Goal: Check status: Check status

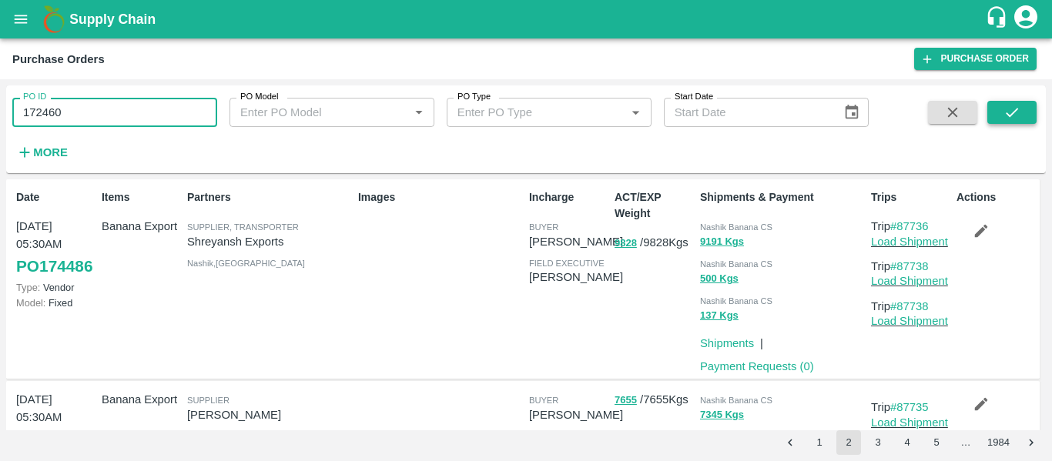
type input "172460"
click at [997, 123] on button "submit" at bounding box center [1011, 112] width 49 height 23
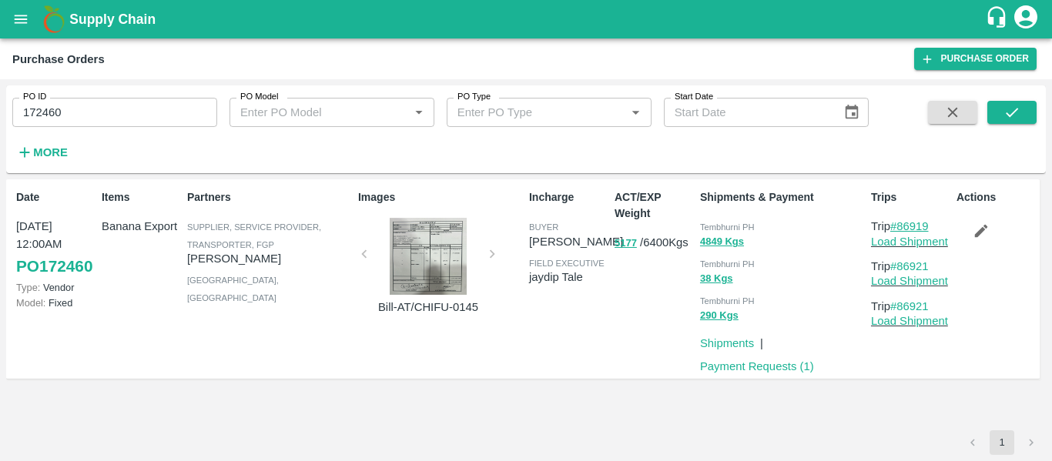
drag, startPoint x: 945, startPoint y: 224, endPoint x: 900, endPoint y: 226, distance: 44.7
click at [900, 226] on p "Trip #86919" at bounding box center [910, 226] width 79 height 17
copy link "86919"
click at [11, 23] on button "open drawer" at bounding box center [20, 19] width 35 height 35
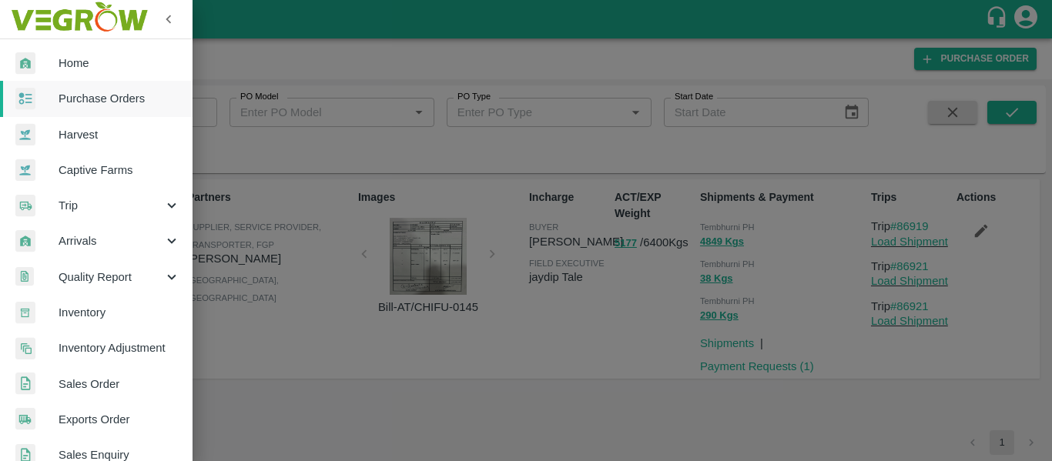
click at [75, 206] on span "Trip" at bounding box center [111, 205] width 105 height 17
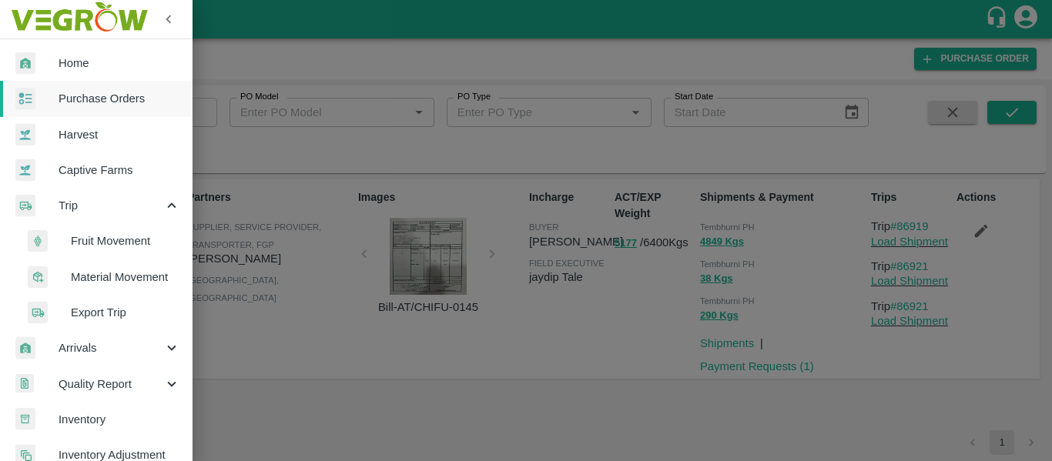
click at [109, 237] on span "Fruit Movement" at bounding box center [125, 241] width 109 height 17
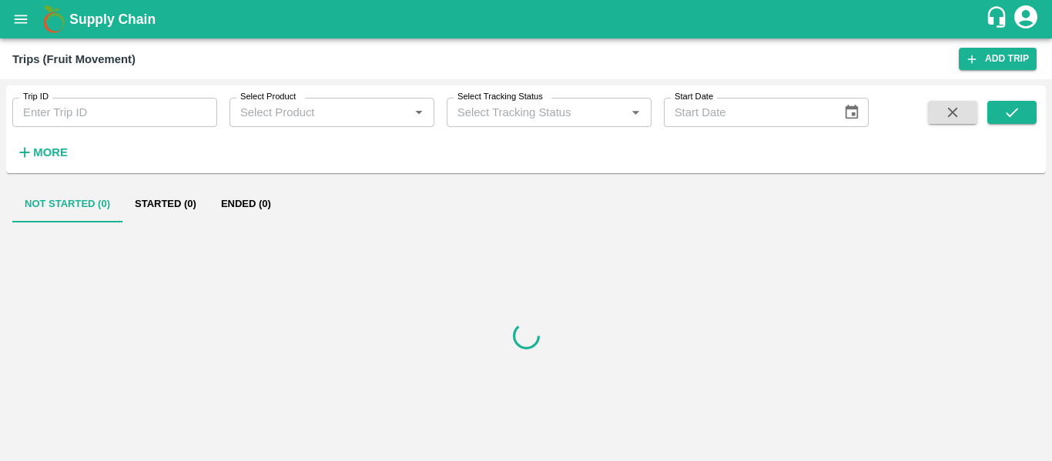
click at [79, 109] on input "Trip ID" at bounding box center [114, 112] width 205 height 29
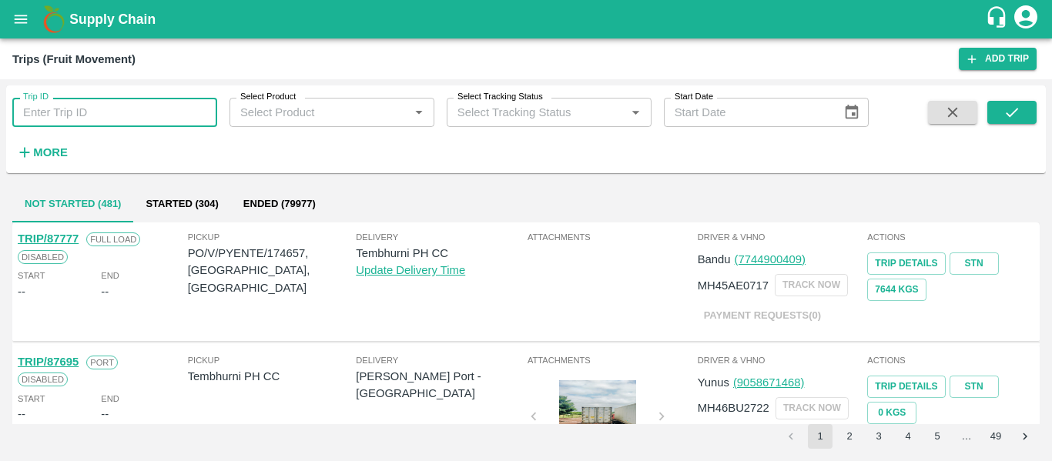
paste input "86919"
type input "86919"
click at [1013, 118] on icon "submit" at bounding box center [1011, 112] width 17 height 17
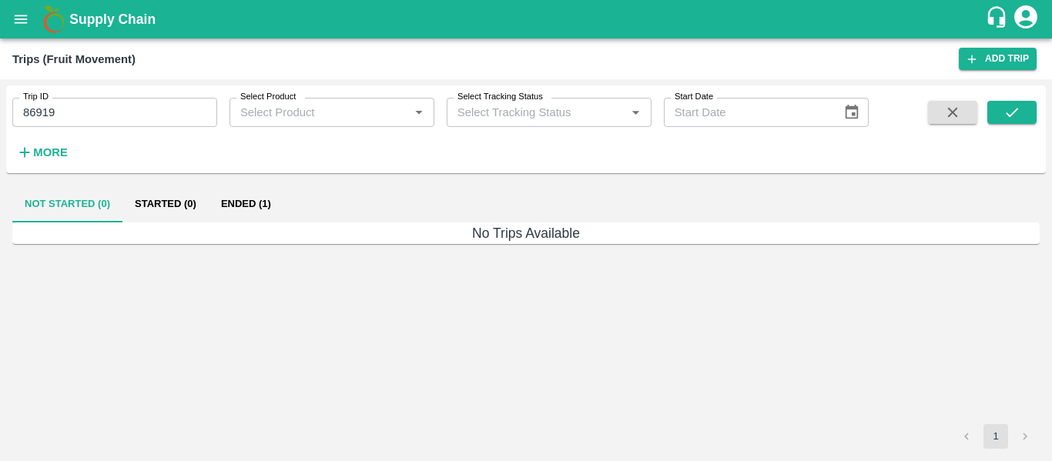
click at [257, 205] on button "Ended (1)" at bounding box center [246, 204] width 75 height 37
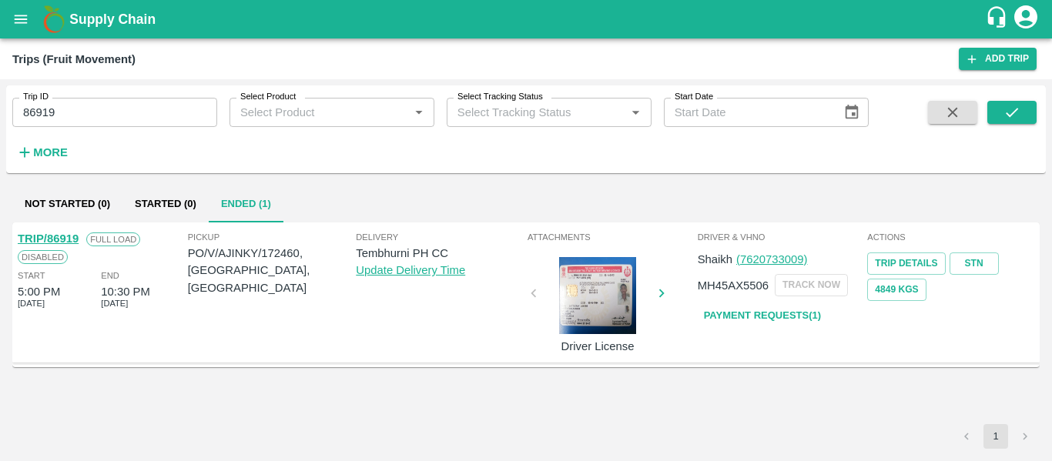
click at [753, 318] on link "Payment Requests( 1 )" at bounding box center [762, 316] width 129 height 27
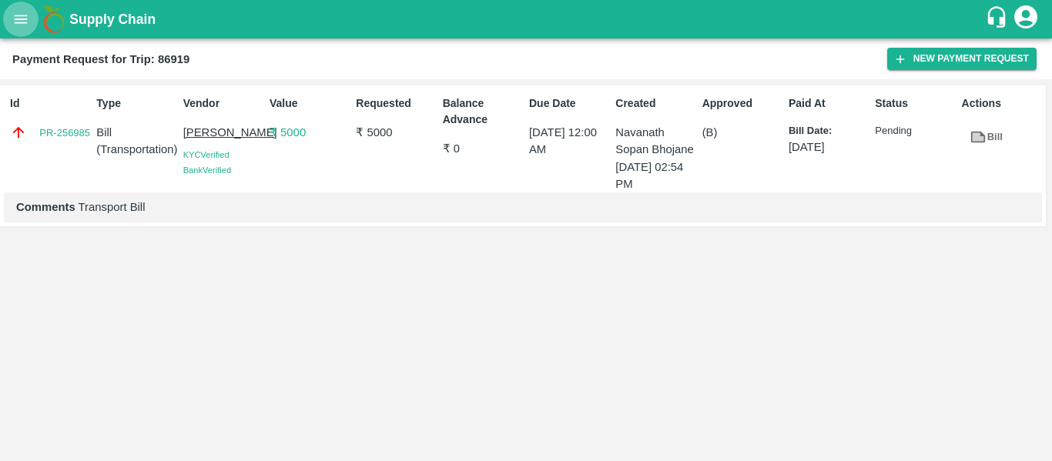
click at [32, 15] on button "open drawer" at bounding box center [20, 19] width 35 height 35
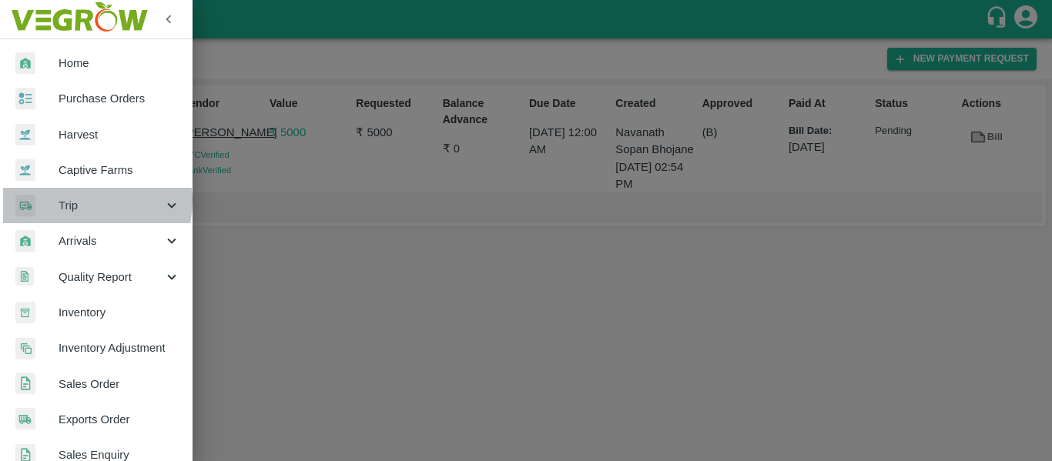
click at [79, 201] on span "Trip" at bounding box center [111, 205] width 105 height 17
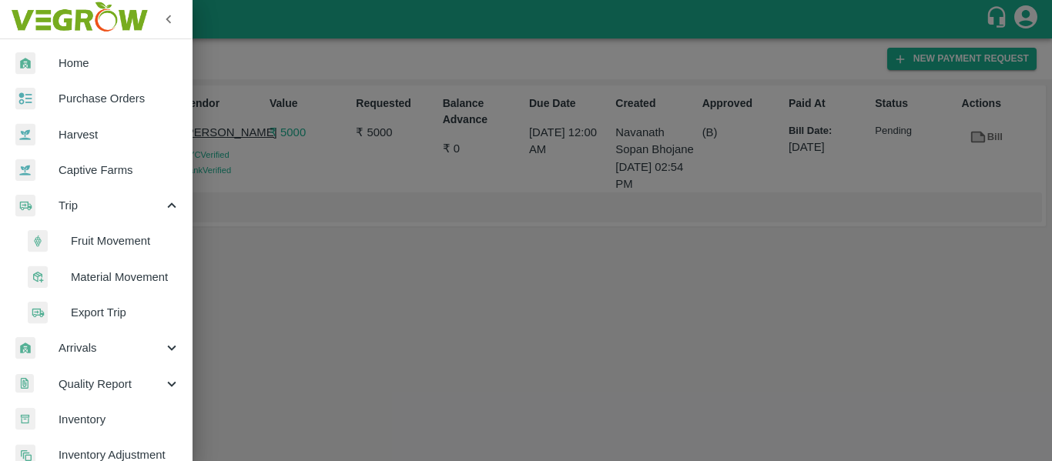
click at [128, 246] on span "Fruit Movement" at bounding box center [125, 241] width 109 height 17
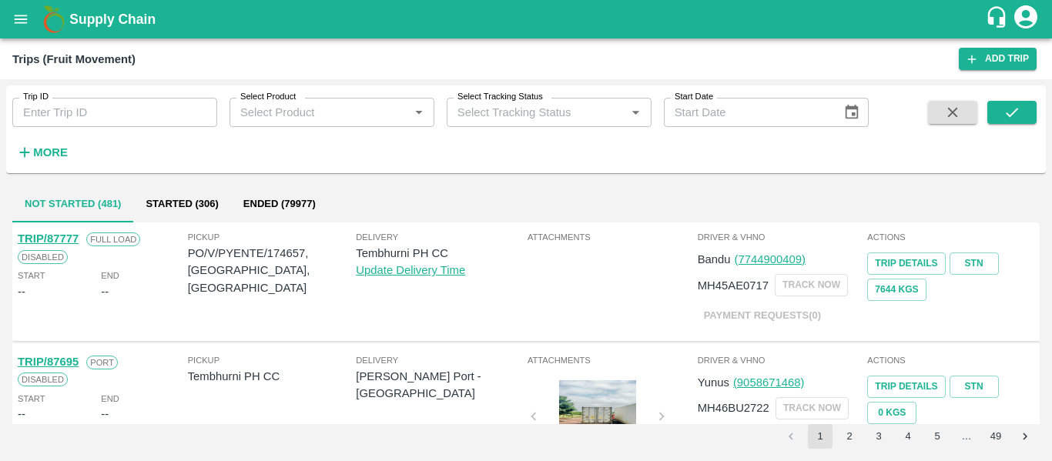
click at [50, 157] on strong "More" at bounding box center [50, 152] width 35 height 12
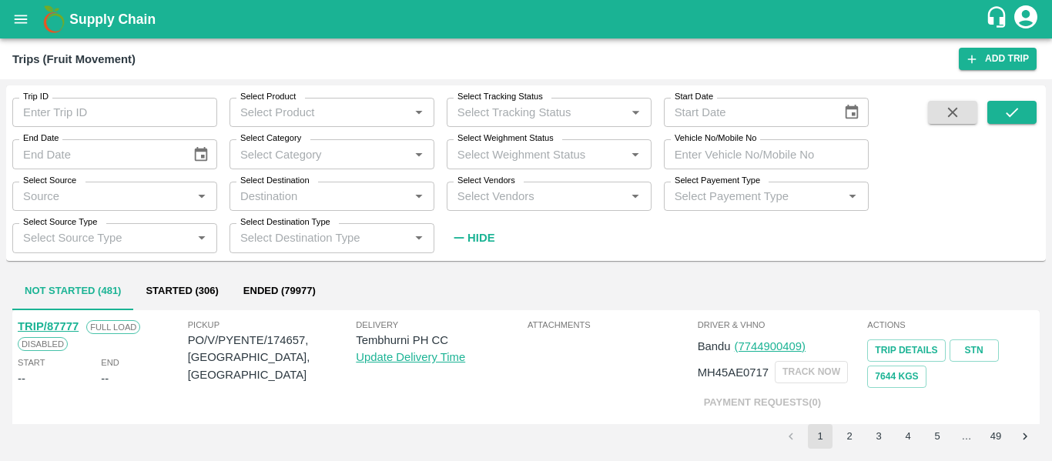
click at [484, 197] on input "Select Vendors" at bounding box center [536, 196] width 170 height 20
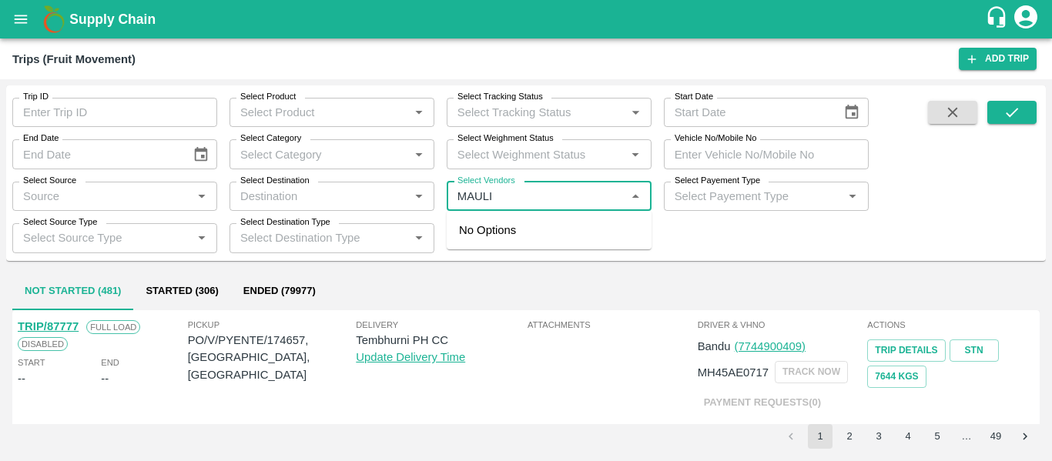
type input "MAULI"
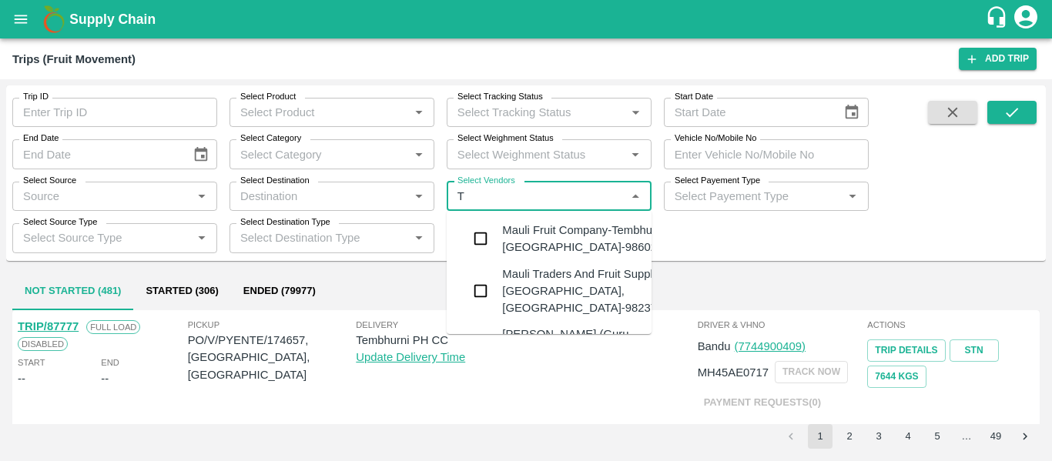
type input "TR"
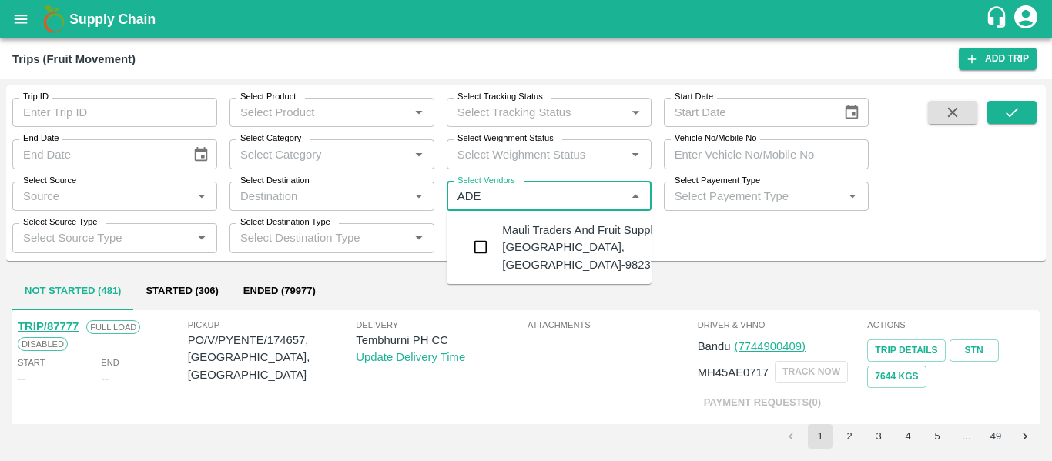
type input "ADES"
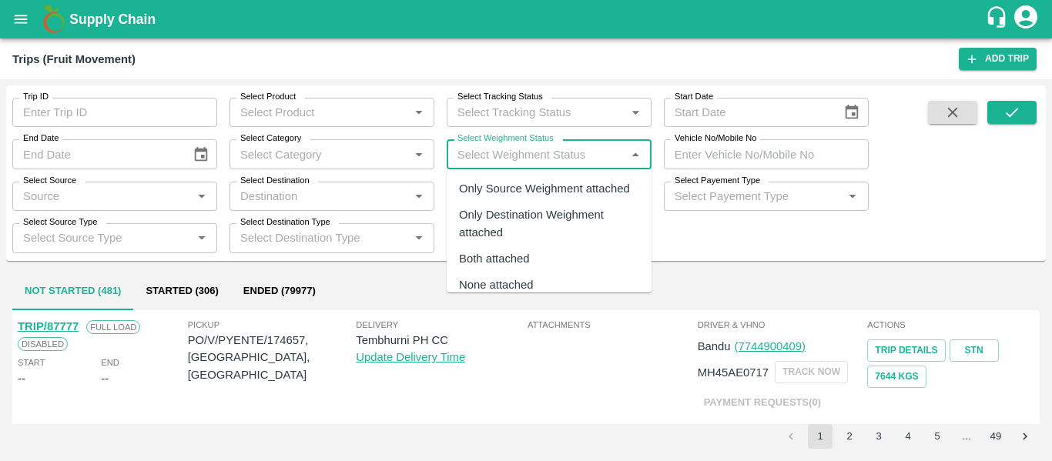
click at [493, 156] on input "Select Weighment Status" at bounding box center [536, 154] width 170 height 20
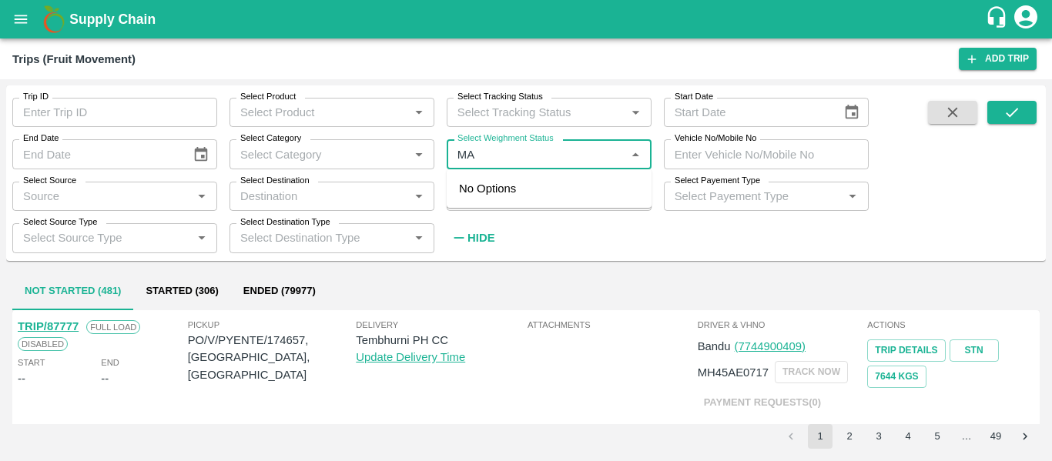
type input "M"
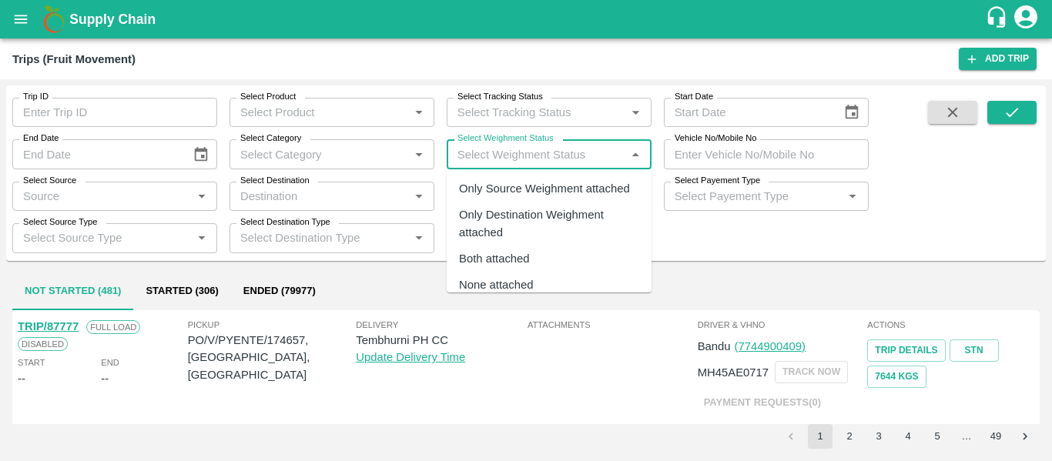
click at [778, 288] on div "Not Started (481) Started (306) Ended (79977)" at bounding box center [525, 291] width 1027 height 37
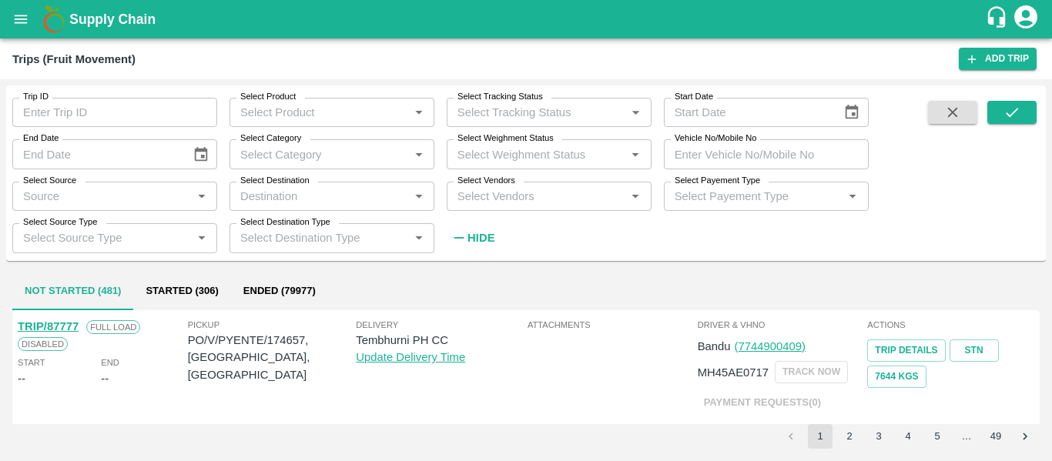
click at [505, 203] on input "Select Vendors" at bounding box center [536, 196] width 170 height 20
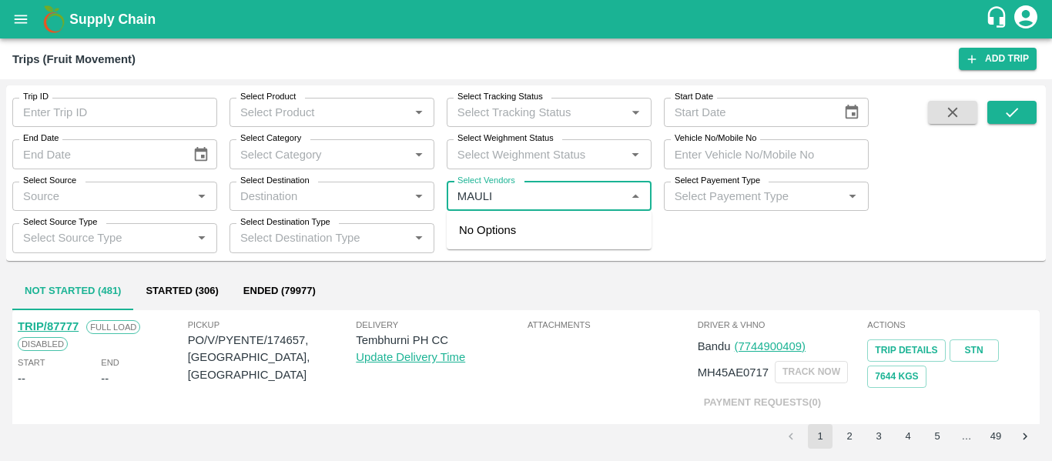
type input "MAULI"
type input "T"
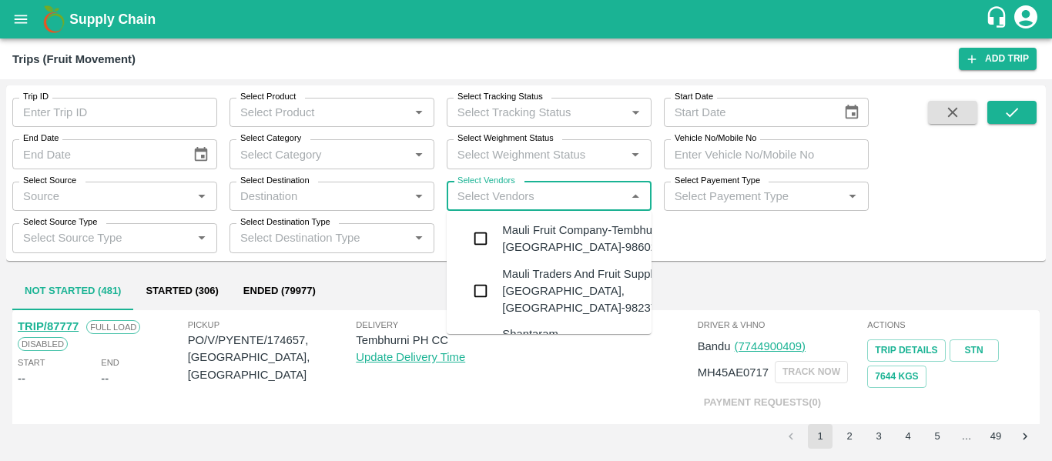
type input "R"
type input "A"
click at [521, 308] on div "Mauli Traders And Fruit Suppliers-Kandar, Solapur-9823785421" at bounding box center [595, 292] width 186 height 52
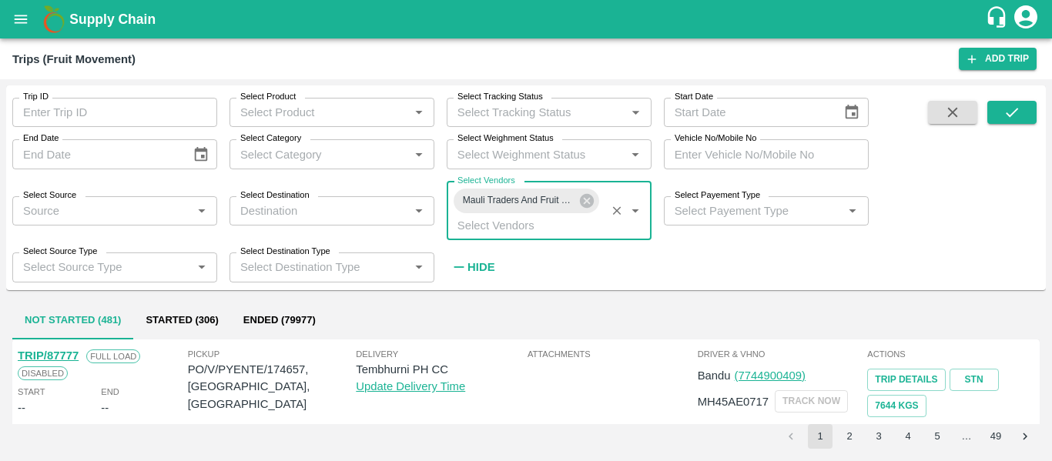
click at [1038, 112] on div "Trip ID Trip ID Select Product Select Product   * Select Tracking Status Select…" at bounding box center [526, 188] width 1040 height 192
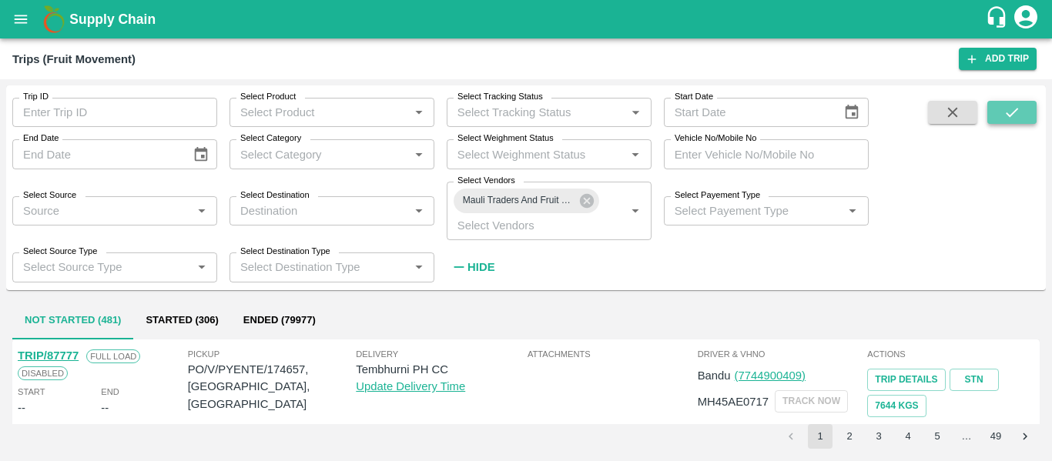
click at [1009, 114] on icon "submit" at bounding box center [1011, 112] width 17 height 17
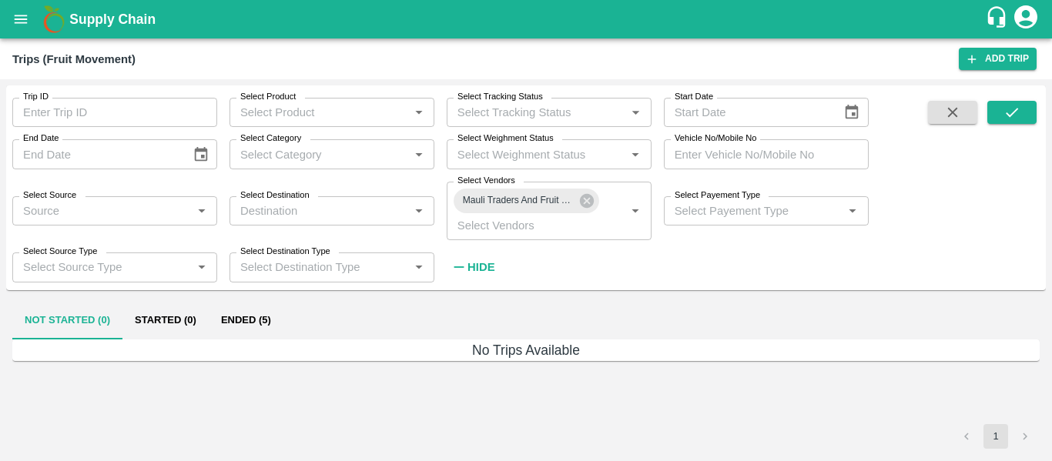
click at [263, 319] on button "Ended (5)" at bounding box center [246, 321] width 75 height 37
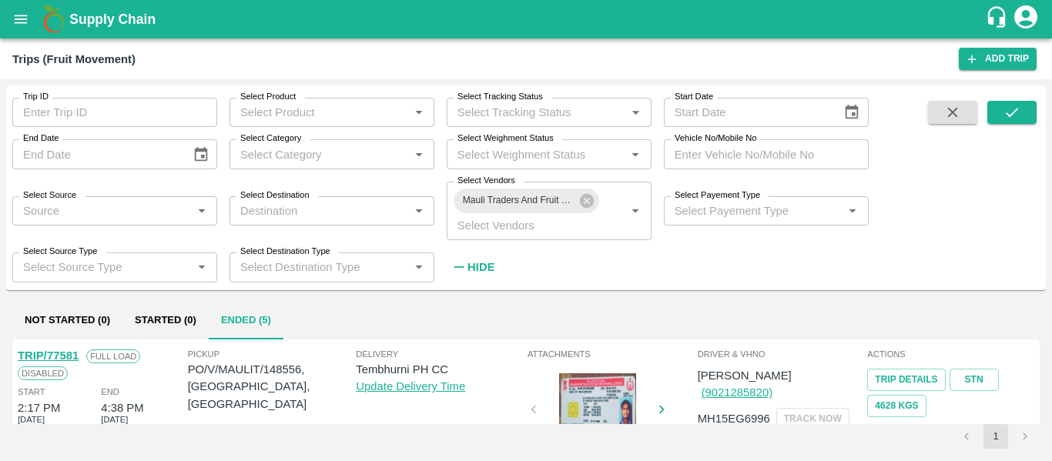
click at [473, 266] on strong "Hide" at bounding box center [480, 267] width 27 height 12
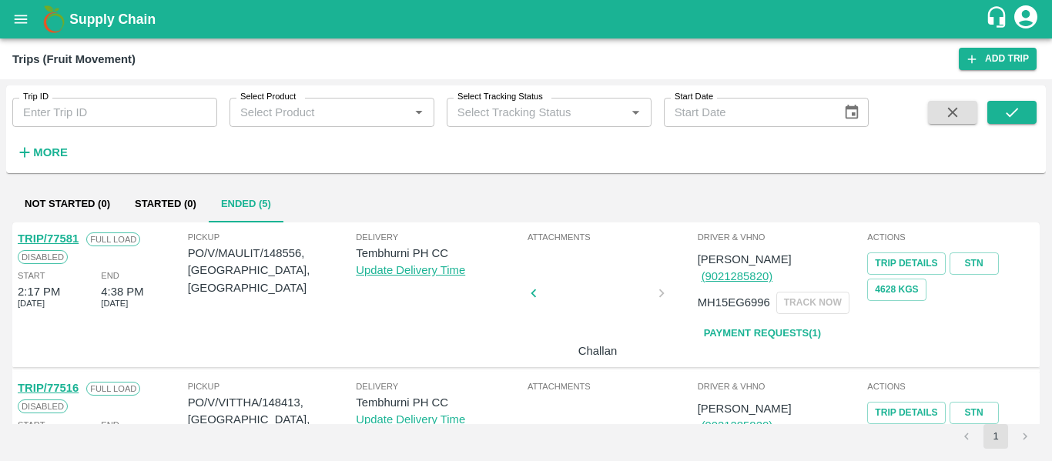
click at [740, 320] on link "Payment Requests( 1 )" at bounding box center [762, 333] width 129 height 27
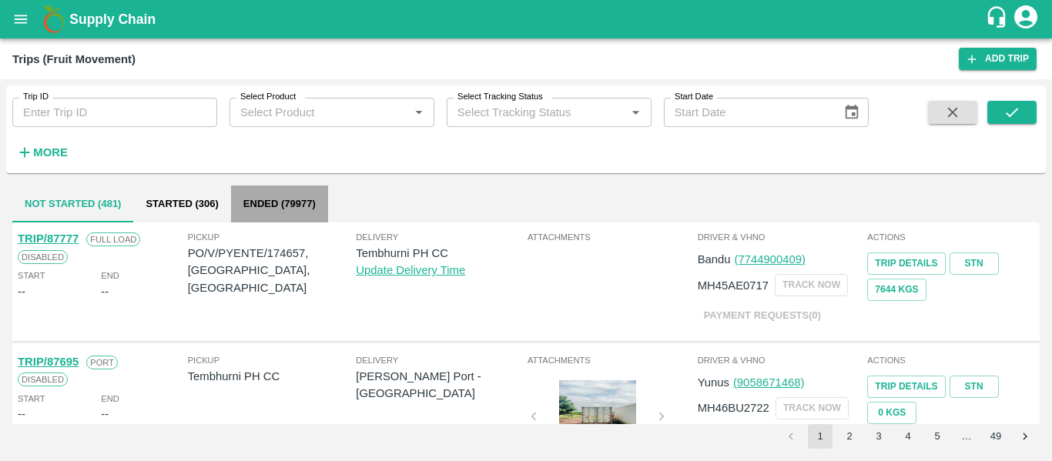
click at [284, 206] on button "Ended (79977)" at bounding box center [279, 204] width 97 height 37
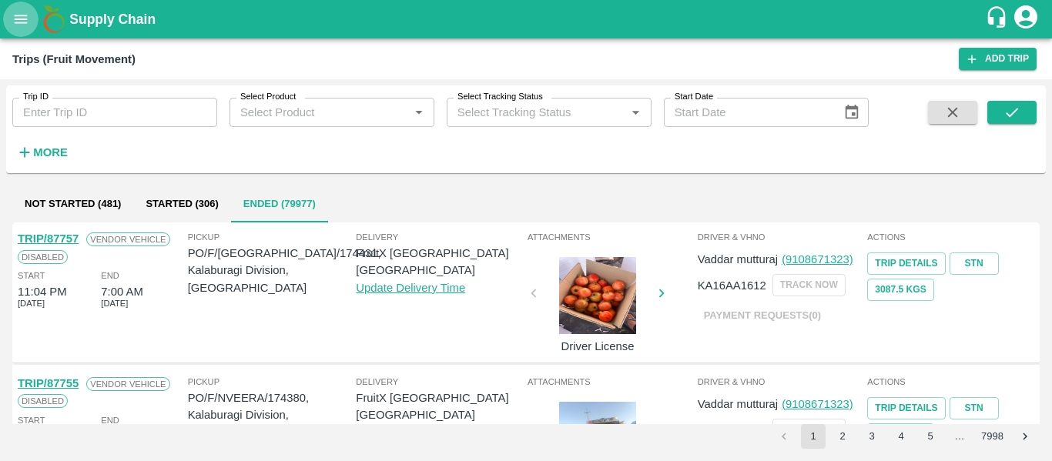
click at [27, 32] on button "open drawer" at bounding box center [20, 19] width 35 height 35
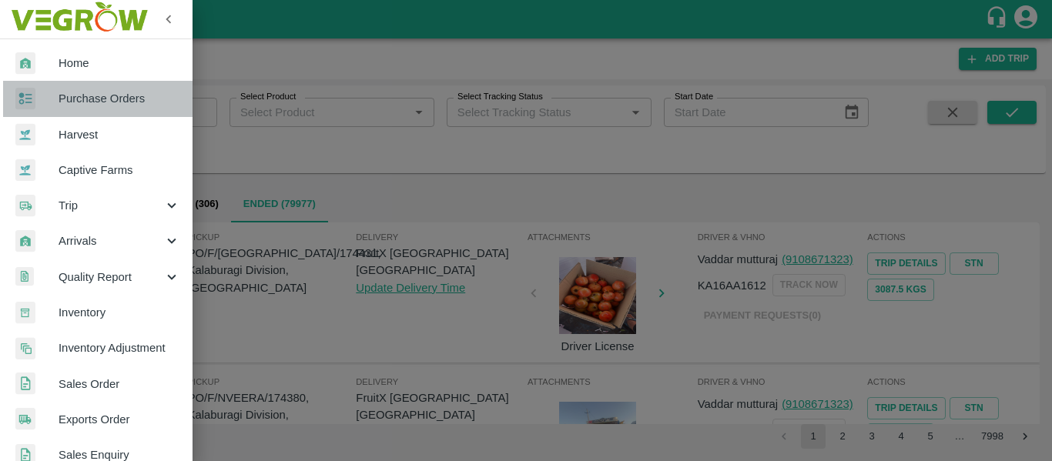
click at [115, 104] on span "Purchase Orders" at bounding box center [120, 98] width 122 height 17
